Goal: Task Accomplishment & Management: Manage account settings

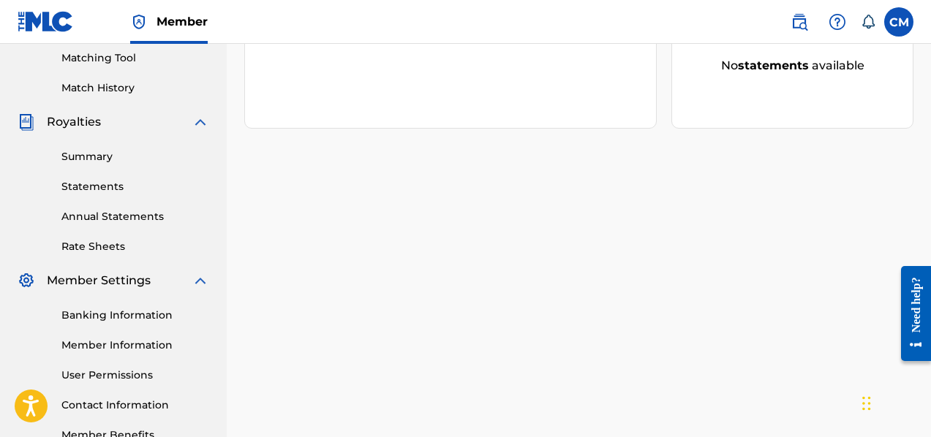
scroll to position [470, 0]
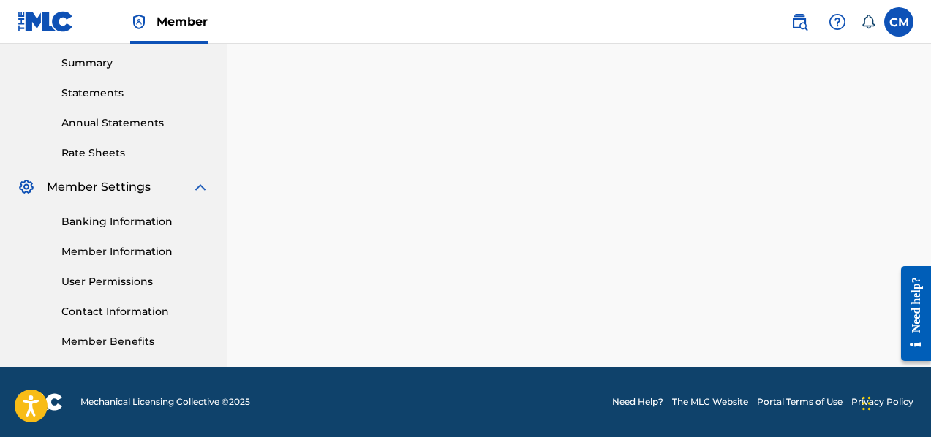
click at [154, 309] on link "Contact Information" at bounding box center [135, 311] width 148 height 15
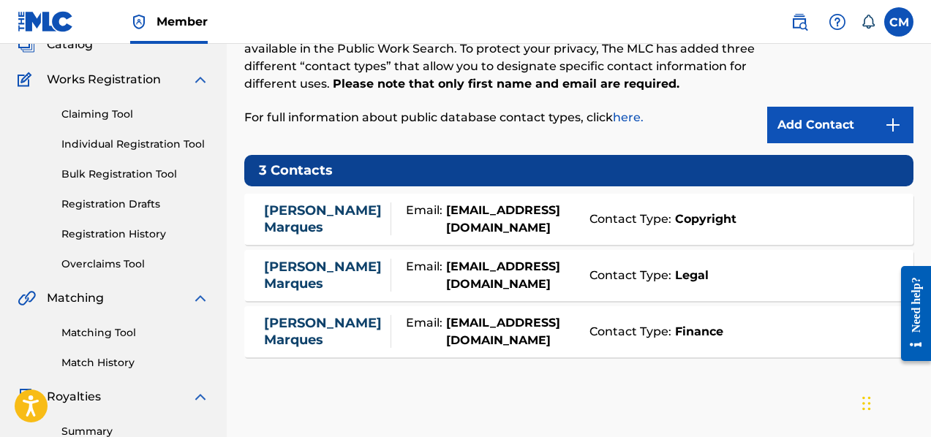
scroll to position [437, 0]
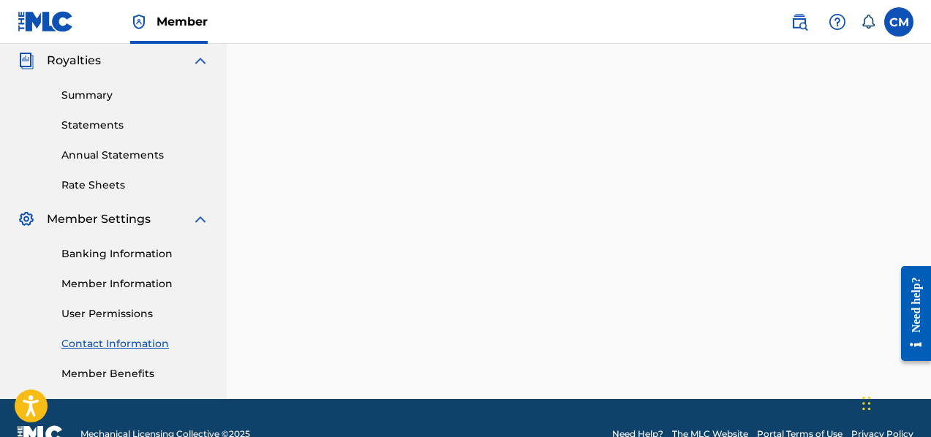
click at [167, 282] on link "Member Information" at bounding box center [135, 284] width 148 height 15
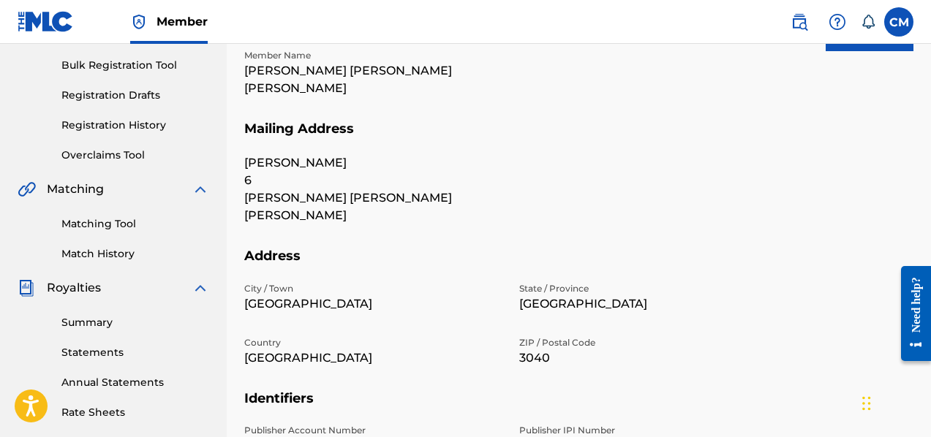
scroll to position [189, 0]
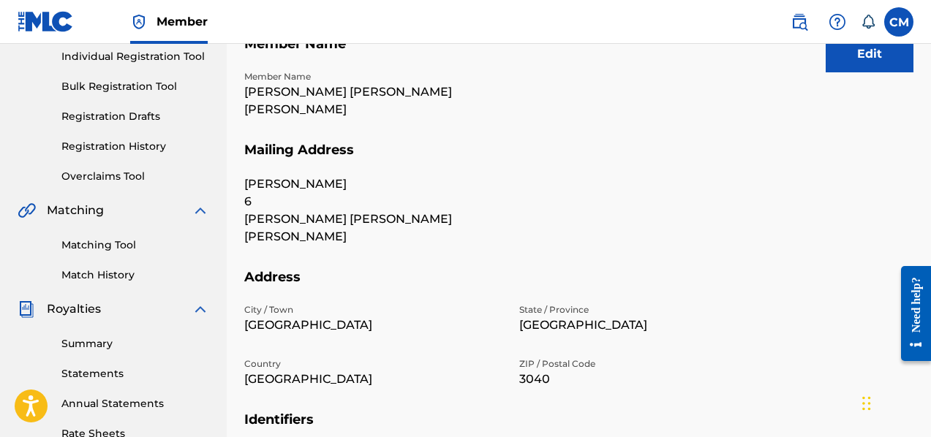
click at [858, 52] on button "Edit" at bounding box center [870, 54] width 88 height 37
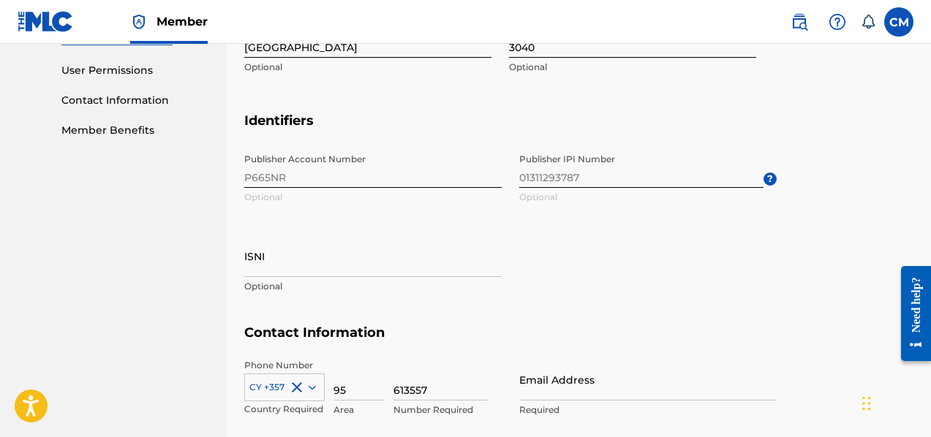
scroll to position [683, 0]
click at [405, 259] on input "ISNI" at bounding box center [373, 255] width 258 height 42
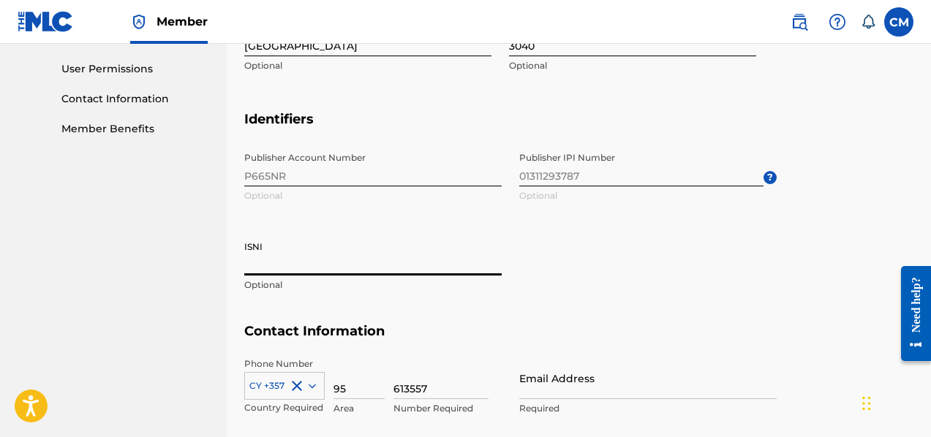
paste input "1311293885"
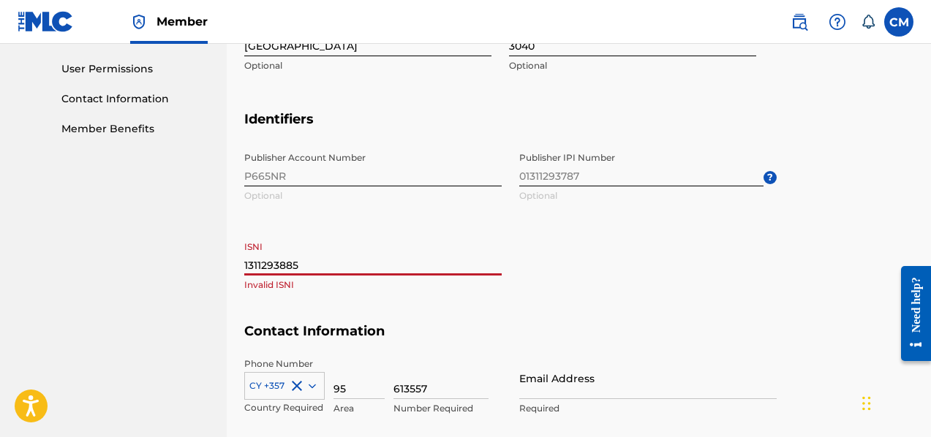
click at [245, 268] on input "1311293885" at bounding box center [373, 255] width 258 height 42
type input "01311293885"
click at [561, 285] on div "Publisher Account Number P665NR Optional Publisher IPI Number 01311293787 Optio…" at bounding box center [510, 234] width 533 height 179
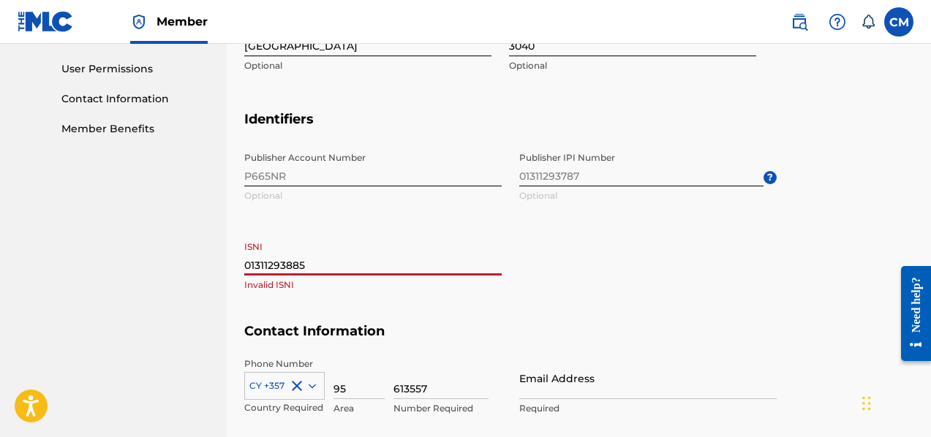
click at [252, 266] on input "01311293885" at bounding box center [373, 255] width 258 height 42
click at [349, 285] on p "Invalid ISNI" at bounding box center [373, 285] width 258 height 13
click at [327, 285] on p "Invalid ISNI" at bounding box center [373, 285] width 258 height 13
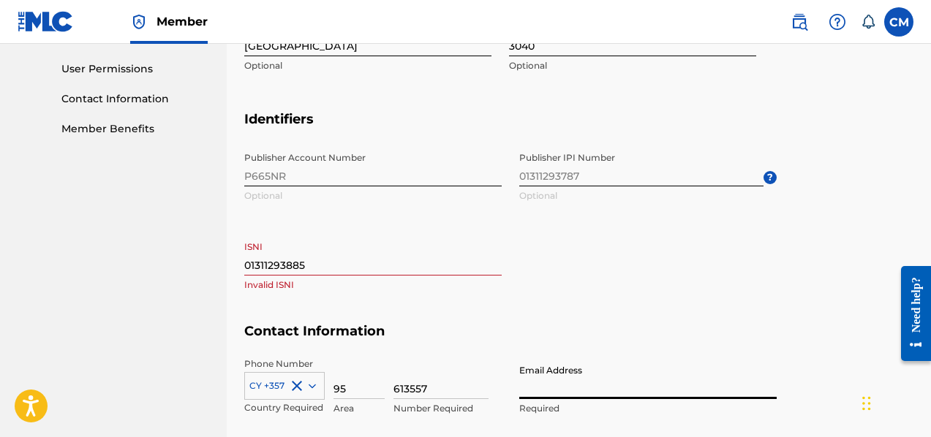
click at [546, 394] on input "Email Address" at bounding box center [648, 379] width 258 height 42
type input "[EMAIL_ADDRESS][DOMAIN_NAME]"
type input "[GEOGRAPHIC_DATA]"
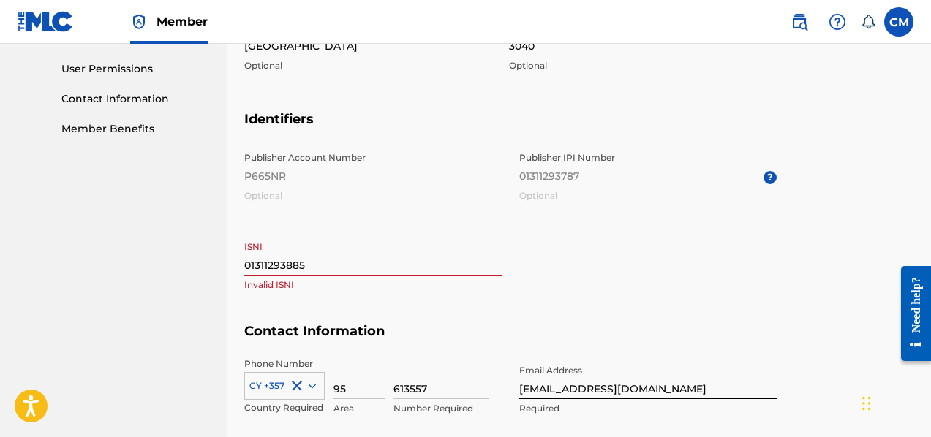
click at [691, 238] on div "Publisher Account Number P665NR Optional Publisher IPI Number 01311293787 Optio…" at bounding box center [510, 234] width 533 height 179
click at [249, 267] on input "01311293885" at bounding box center [373, 255] width 258 height 42
click at [312, 267] on input "1311293885" at bounding box center [373, 255] width 258 height 42
click at [739, 247] on div "Publisher Account Number P665NR Optional Publisher IPI Number 01311293787 Optio…" at bounding box center [510, 234] width 533 height 179
click at [399, 266] on input "13112938850" at bounding box center [373, 255] width 258 height 42
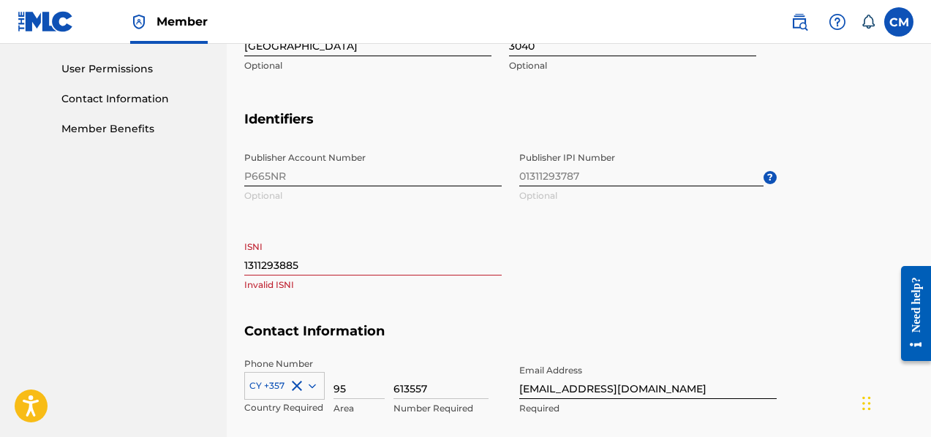
click at [604, 306] on div "Publisher Account Number P665NR Optional Publisher IPI Number 01311293787 Optio…" at bounding box center [510, 234] width 533 height 179
click at [245, 267] on input "1311293885" at bounding box center [373, 255] width 258 height 42
click at [550, 268] on div "Publisher Account Number P665NR Optional Publisher IPI Number 01311293787 Optio…" at bounding box center [510, 234] width 533 height 179
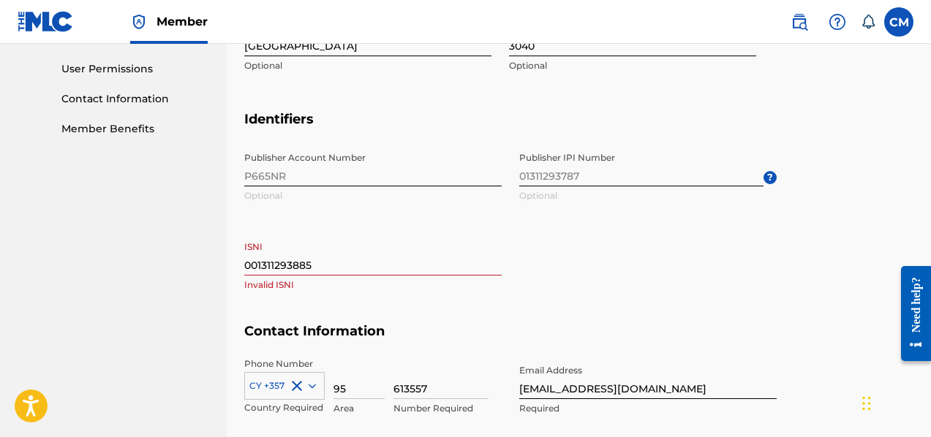
click at [256, 266] on input "001311293885" at bounding box center [373, 255] width 258 height 42
click at [542, 323] on h5 "Contact Information" at bounding box center [578, 340] width 669 height 34
click at [368, 271] on input "0001311293885" at bounding box center [373, 255] width 258 height 42
type input "0"
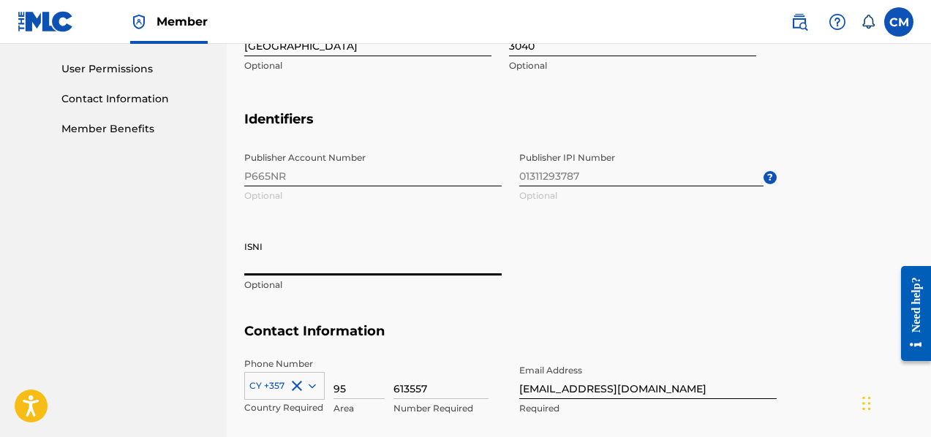
click at [254, 247] on input "ISNI" at bounding box center [373, 255] width 258 height 42
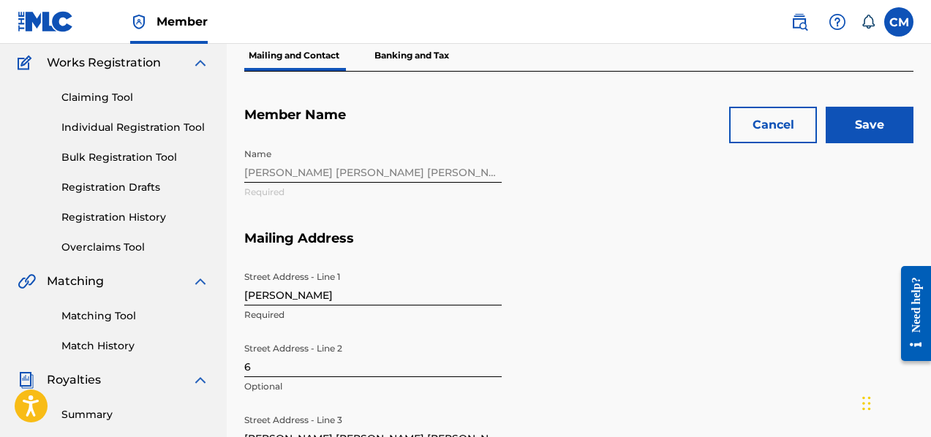
scroll to position [74, 0]
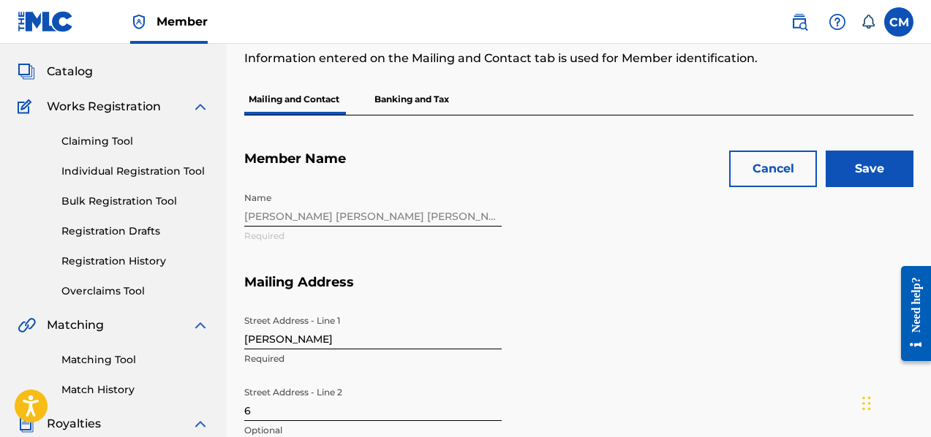
click at [880, 170] on input "Save" at bounding box center [870, 169] width 88 height 37
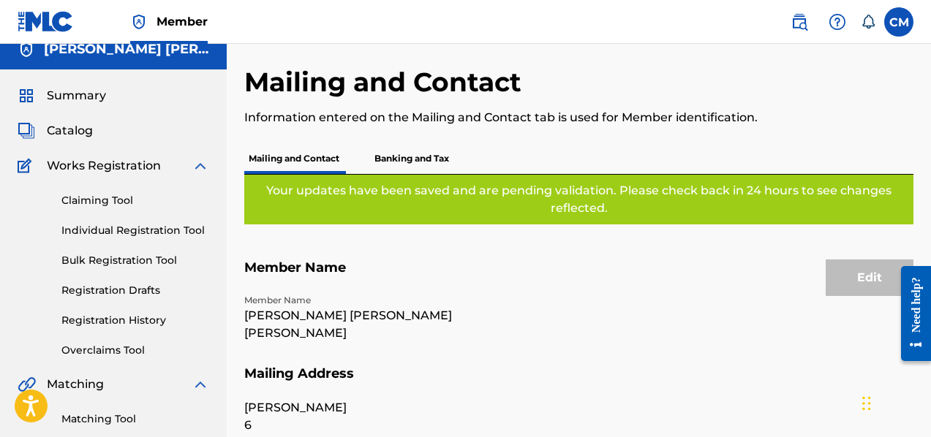
scroll to position [0, 0]
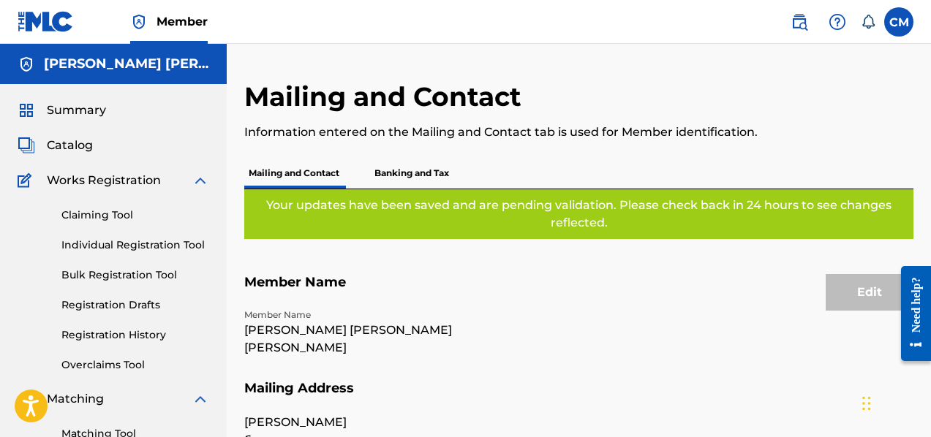
click at [98, 112] on span "Summary" at bounding box center [76, 111] width 59 height 18
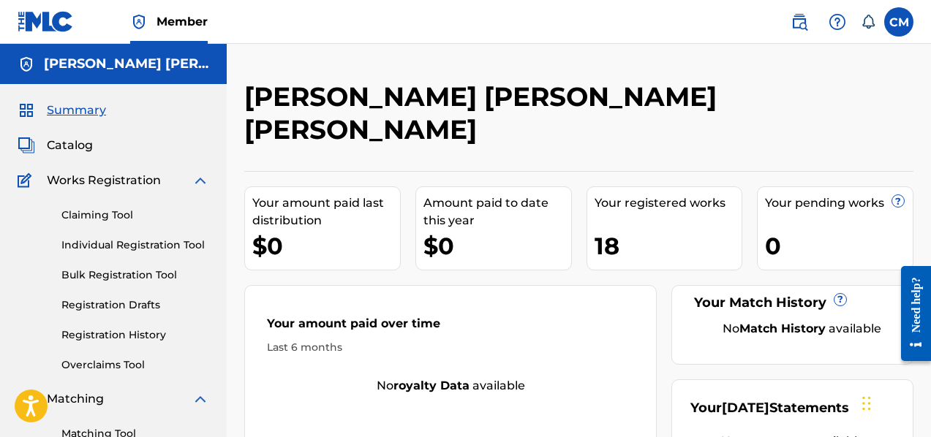
click at [89, 247] on link "Individual Registration Tool" at bounding box center [135, 245] width 148 height 15
